Goal: Information Seeking & Learning: Check status

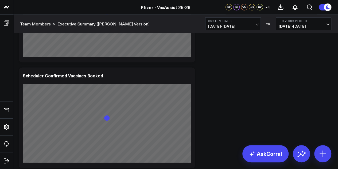
scroll to position [1070, 0]
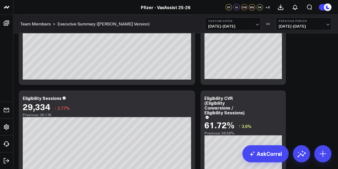
click at [151, 110] on div "29,334 ↓ 2.77%" at bounding box center [107, 107] width 168 height 10
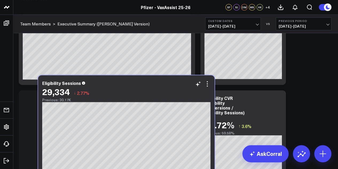
click at [170, 95] on div "29,334 ↓ 2.77%" at bounding box center [126, 92] width 168 height 10
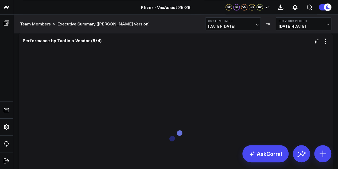
scroll to position [1224, 0]
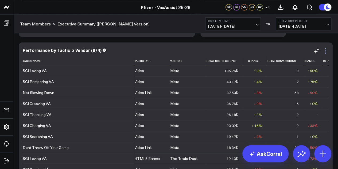
click at [324, 51] on icon at bounding box center [325, 51] width 6 height 6
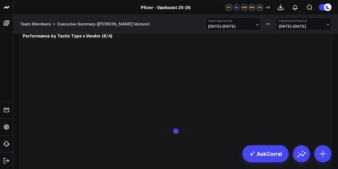
scroll to position [1452, 0]
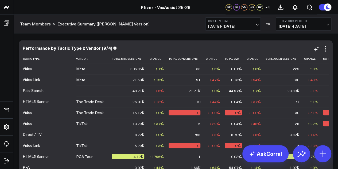
click at [282, 45] on div "Performance by Tactic Type x Vendor (9/4) Tactic Type Vendor Total Site Session…" at bounding box center [176, 143] width 314 height 206
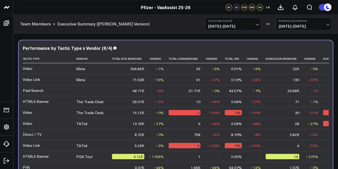
click at [312, 89] on div at bounding box center [174, 143] width 311 height 206
click at [113, 52] on div at bounding box center [174, 143] width 311 height 206
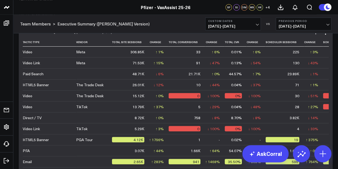
click at [328, 63] on div "Performance by Tactic Type x Vendor (9/4) Tactic Type Vendor Total Site Session…" at bounding box center [176, 126] width 314 height 206
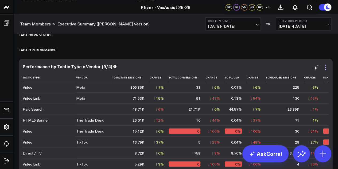
click at [324, 68] on icon at bounding box center [325, 67] width 6 height 6
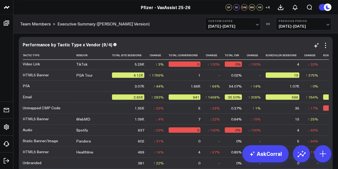
scroll to position [0, 0]
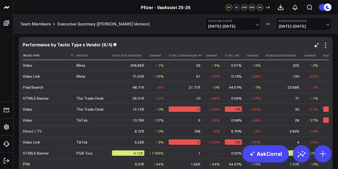
click at [198, 57] on icon at bounding box center [200, 54] width 4 height 3
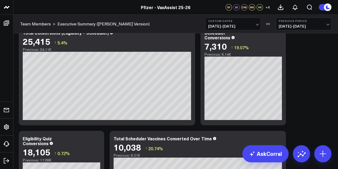
scroll to position [125, 0]
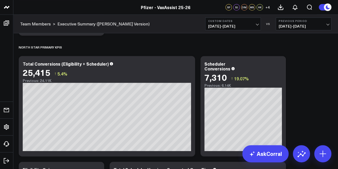
click at [257, 28] on span "[DATE] - [DATE]" at bounding box center [233, 26] width 50 height 4
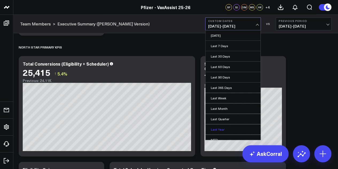
scroll to position [32, 0]
click at [222, 138] on link "Custom Dates" at bounding box center [232, 139] width 55 height 10
select select "9"
select select "2025"
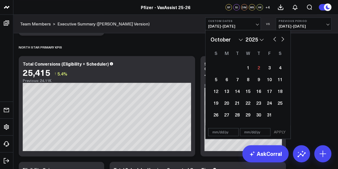
click at [276, 41] on button "button" at bounding box center [274, 38] width 5 height 6
select select "8"
select select "2025"
click at [276, 41] on button "button" at bounding box center [274, 38] width 5 height 6
select select "7"
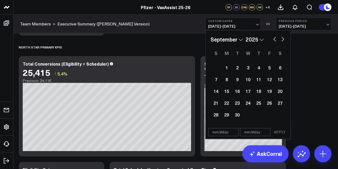
select select "2025"
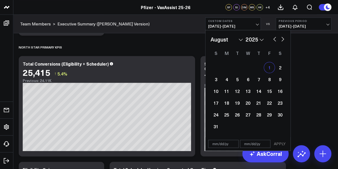
click at [271, 65] on div "1" at bounding box center [269, 67] width 11 height 11
type input "[DATE]"
select select "7"
select select "2025"
click at [284, 40] on button "button" at bounding box center [282, 38] width 5 height 6
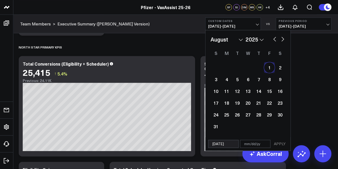
select select "8"
select select "2025"
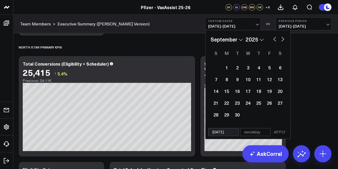
click at [284, 40] on button "button" at bounding box center [282, 38] width 5 height 6
select select "9"
select select "2025"
click at [252, 70] on div "1" at bounding box center [248, 67] width 11 height 11
type input "[DATE]"
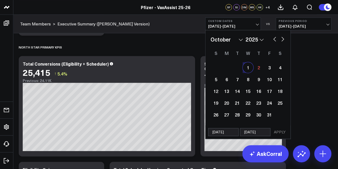
select select "9"
select select "2025"
click at [280, 131] on button "APPLY" at bounding box center [280, 132] width 16 height 8
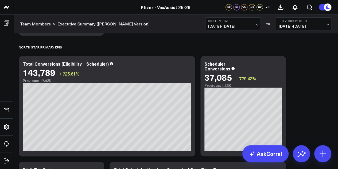
click at [239, 28] on span "[DATE] - [DATE]" at bounding box center [233, 26] width 50 height 4
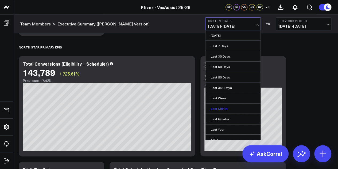
scroll to position [35, 0]
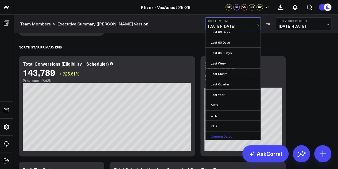
click at [224, 133] on link "Custom Dates" at bounding box center [232, 136] width 55 height 10
select select "9"
select select "2025"
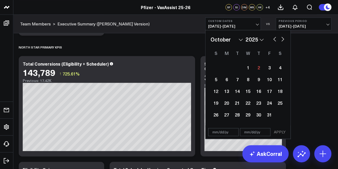
click at [282, 41] on button "button" at bounding box center [282, 38] width 5 height 6
select select "10"
select select "2025"
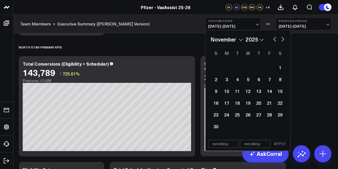
click at [276, 40] on button "button" at bounding box center [274, 38] width 5 height 6
select select "9"
select select "2025"
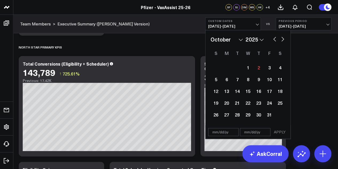
click at [275, 40] on button "button" at bounding box center [274, 38] width 5 height 6
select select "8"
select select "2025"
click at [248, 104] on div "24" at bounding box center [248, 102] width 11 height 11
type input "[DATE]"
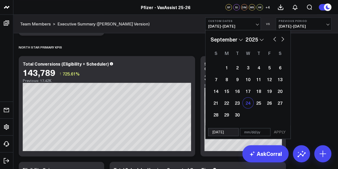
select select "8"
select select "2025"
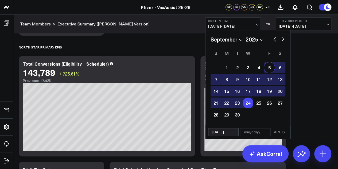
click at [282, 40] on button "button" at bounding box center [282, 38] width 5 height 6
select select "9"
select select "2025"
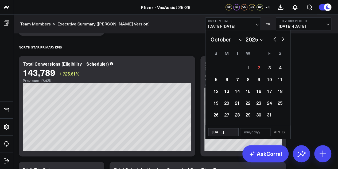
click at [274, 40] on button "button" at bounding box center [274, 38] width 5 height 6
select select "8"
select select "2025"
click at [257, 102] on div "25" at bounding box center [258, 102] width 11 height 11
type input "[DATE]"
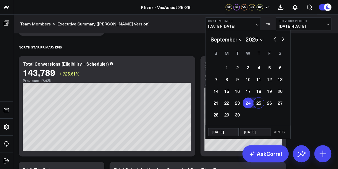
select select "8"
select select "2025"
click at [257, 102] on div "25" at bounding box center [258, 102] width 11 height 11
type input "[DATE]"
select select "8"
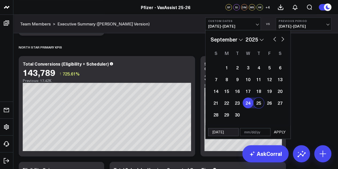
select select "2025"
click at [283, 40] on button "button" at bounding box center [282, 38] width 5 height 6
select select "9"
select select "2025"
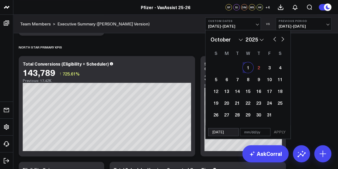
click at [249, 68] on div "1" at bounding box center [248, 67] width 11 height 11
type input "[DATE]"
select select "9"
select select "2025"
click at [284, 133] on button "APPLY" at bounding box center [280, 132] width 16 height 8
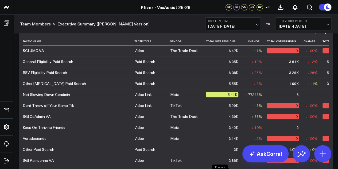
scroll to position [65, 0]
